Goal: Task Accomplishment & Management: Manage account settings

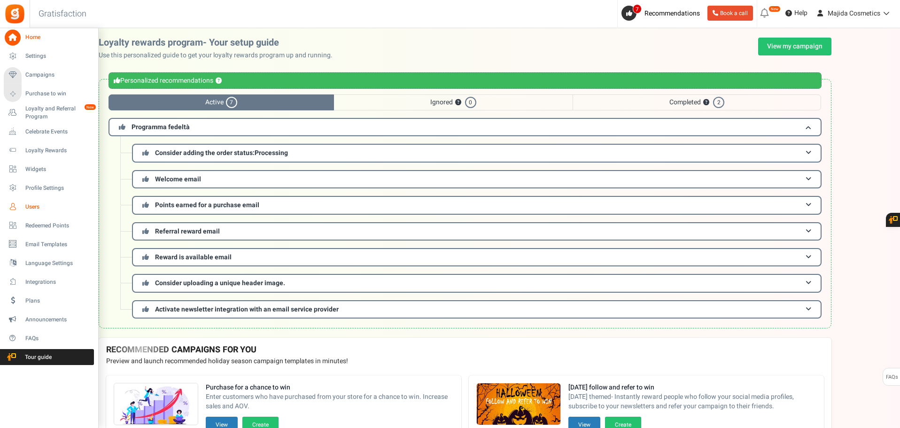
click at [32, 205] on span "Users" at bounding box center [58, 207] width 66 height 8
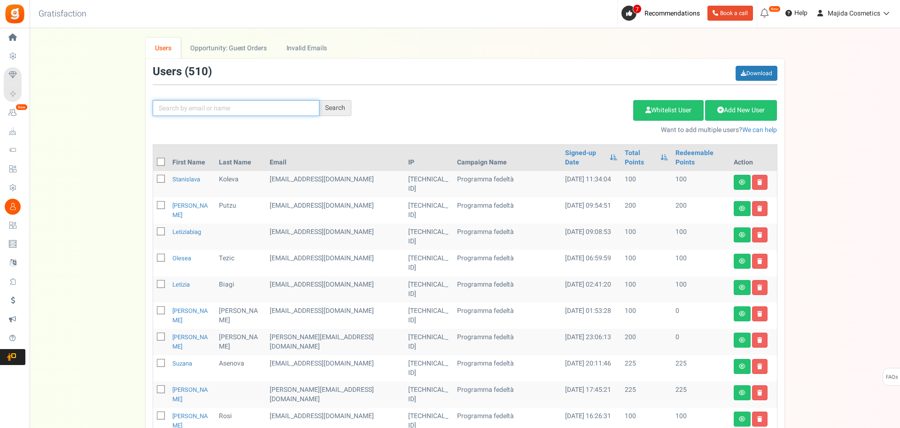
click at [294, 115] on input "text" at bounding box center [236, 108] width 167 height 16
type input "ь"
click at [225, 110] on input "text" at bounding box center [236, 108] width 167 height 16
type input "a"
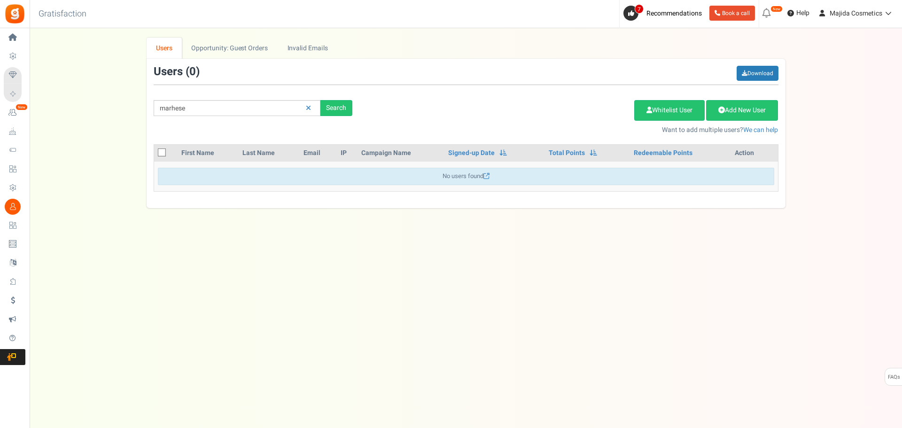
drag, startPoint x: 152, startPoint y: 102, endPoint x: 120, endPoint y: 103, distance: 31.9
click at [120, 103] on div "We've rolled out a NEW FEATURE! convert potential guest orders to customers. Ch…" at bounding box center [465, 123] width 853 height 170
drag, startPoint x: 185, startPoint y: 111, endPoint x: 85, endPoint y: 110, distance: 99.6
click at [87, 110] on div "We've rolled out a NEW FEATURE! convert potential guest orders to customers. Ch…" at bounding box center [465, 123] width 853 height 170
paste input "[EMAIL_ADDRESS][DOMAIN_NAME]"
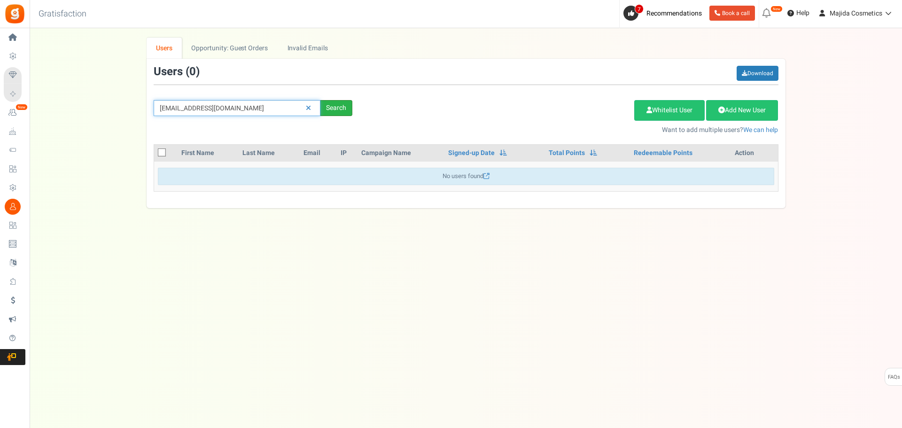
type input "[EMAIL_ADDRESS][DOMAIN_NAME]"
click at [349, 112] on div "Search" at bounding box center [336, 108] width 32 height 16
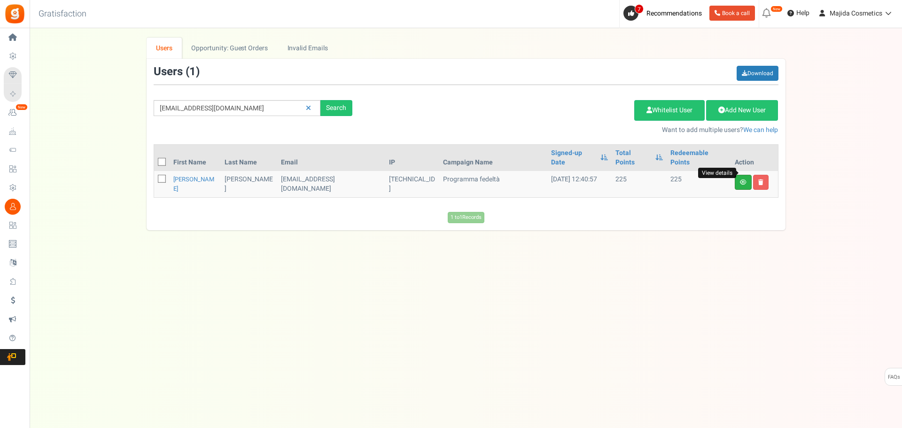
click at [742, 179] on icon at bounding box center [743, 182] width 7 height 6
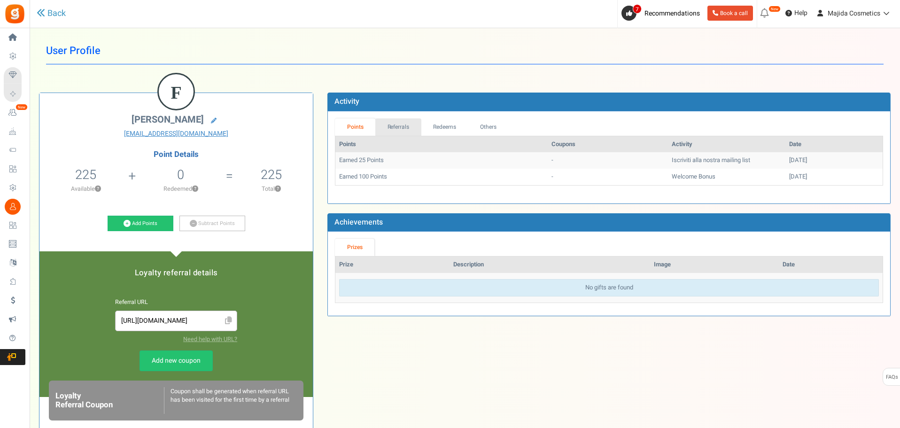
click at [388, 129] on link "Referrals" at bounding box center [398, 126] width 46 height 17
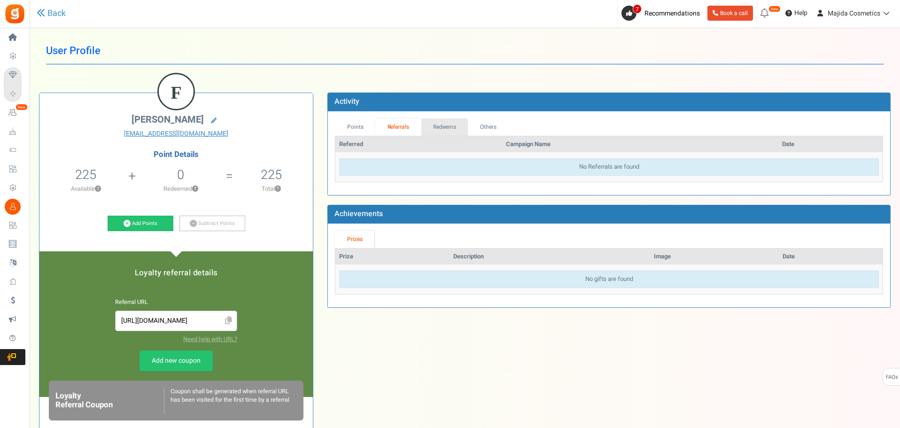
click at [439, 131] on link "Redeems" at bounding box center [444, 126] width 47 height 17
click at [478, 127] on link "Others" at bounding box center [487, 126] width 40 height 17
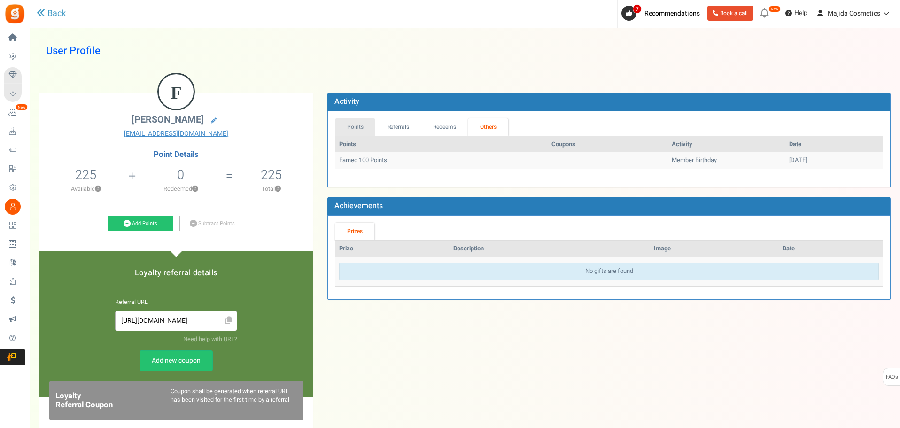
click at [352, 130] on link "Points" at bounding box center [355, 126] width 40 height 17
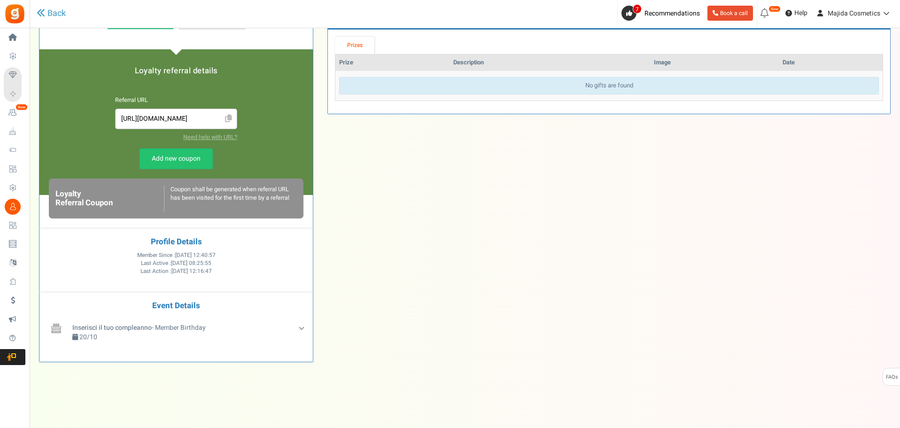
scroll to position [202, 0]
click at [302, 331] on div "Inserisci il tuo compleanno - Member Birthday 20/10" at bounding box center [188, 335] width 236 height 26
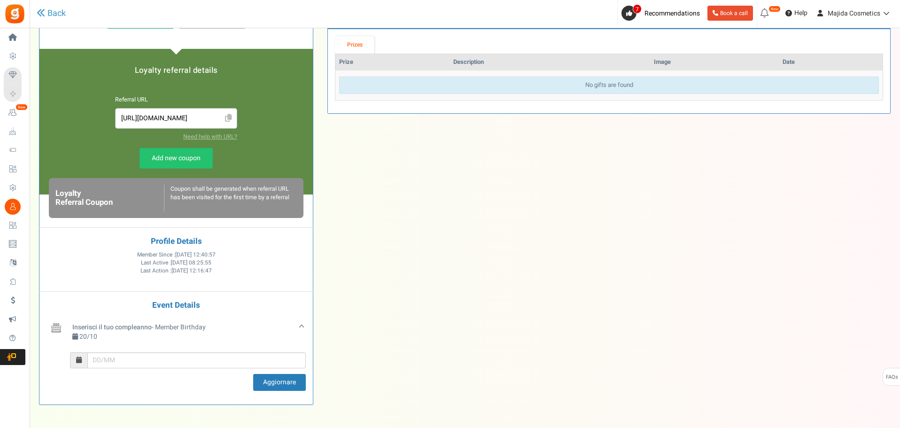
scroll to position [0, 0]
